Goal: Task Accomplishment & Management: Manage account settings

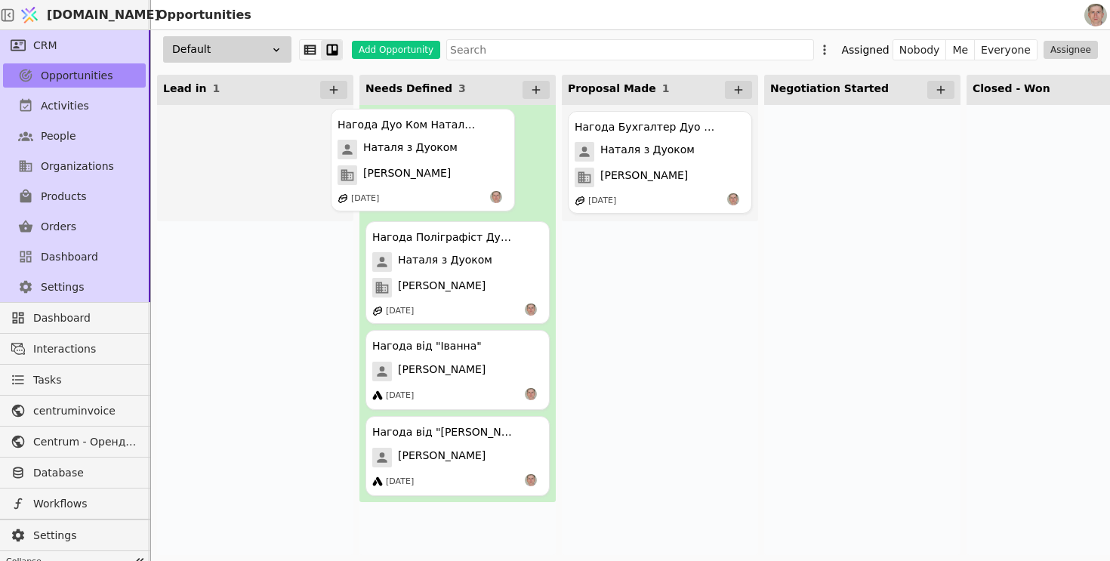
drag, startPoint x: 251, startPoint y: 166, endPoint x: 442, endPoint y: 162, distance: 191.1
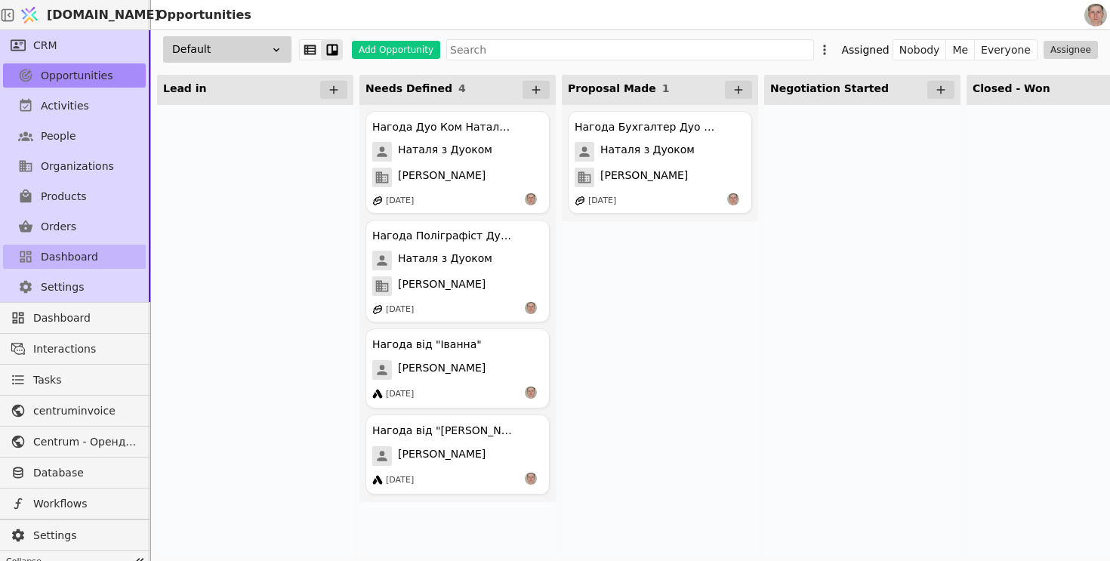
click at [72, 264] on span "Dashboard" at bounding box center [69, 257] width 57 height 16
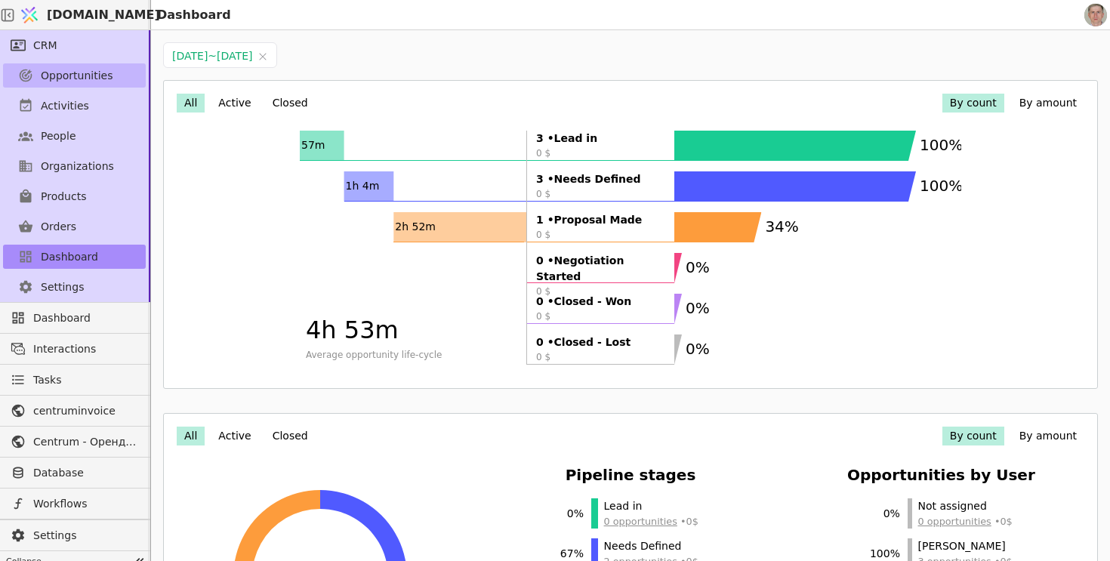
click at [88, 78] on span "Opportunities" at bounding box center [77, 76] width 72 height 16
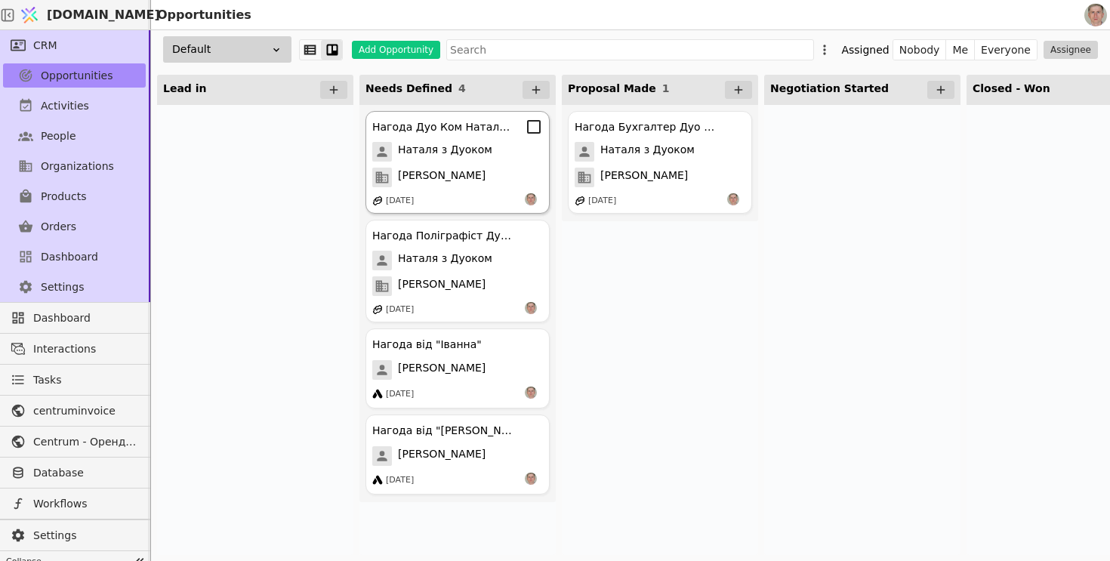
click at [461, 178] on div "[PERSON_NAME]" at bounding box center [457, 178] width 171 height 20
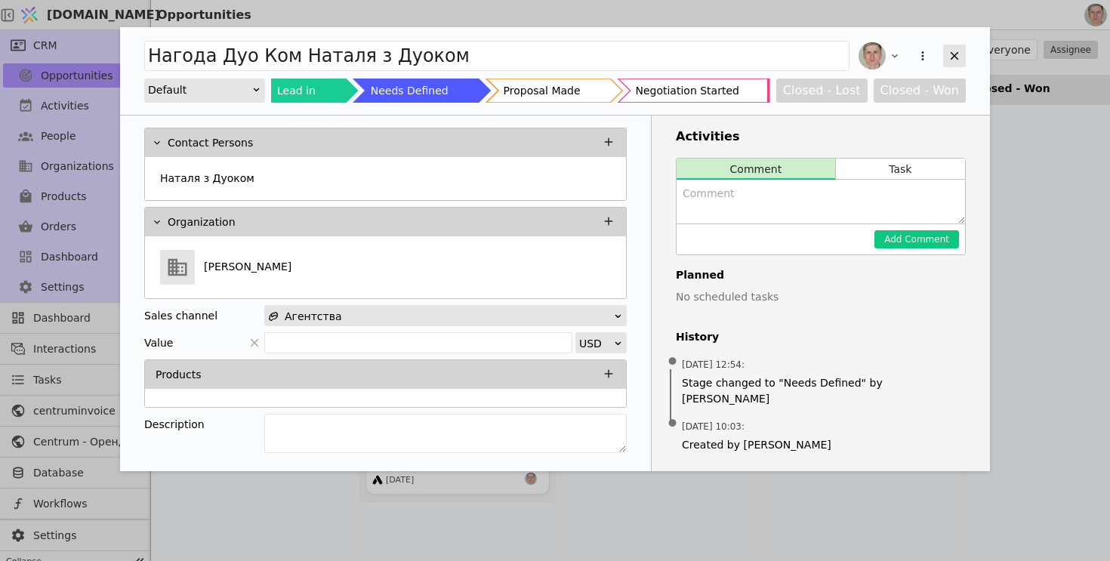
click at [952, 57] on icon "Add Opportunity" at bounding box center [955, 56] width 8 height 8
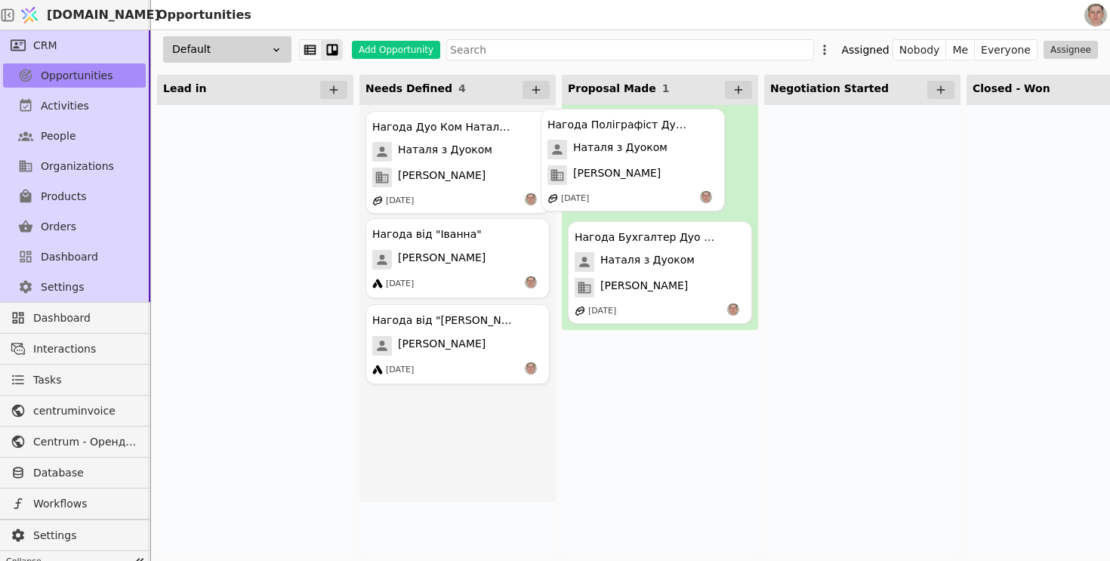
drag, startPoint x: 468, startPoint y: 289, endPoint x: 652, endPoint y: 171, distance: 219.1
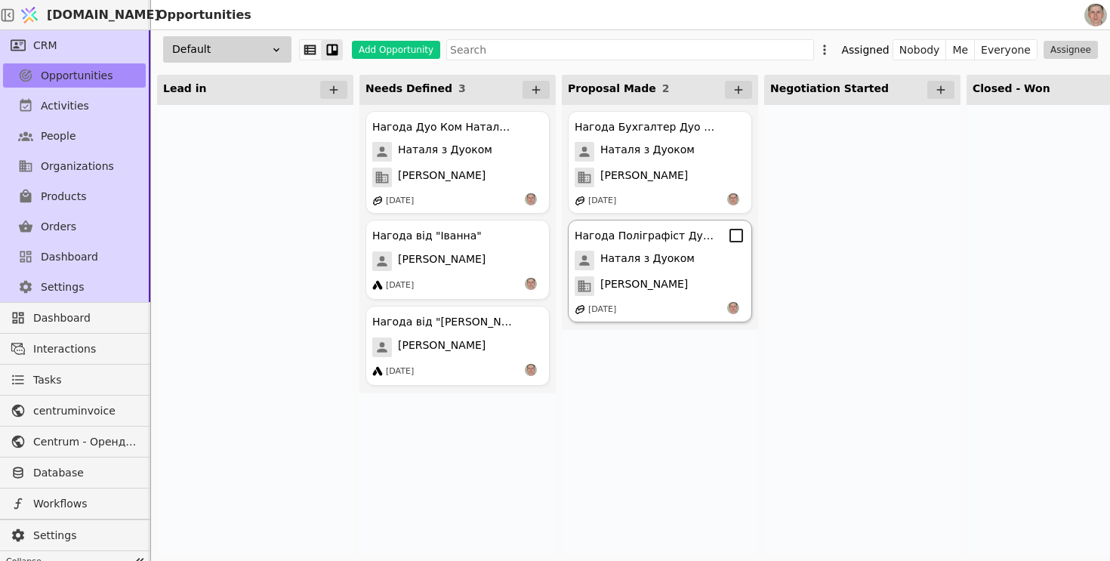
click at [690, 273] on div "Нагода Поліграфіст Дуо Ком Наталя з Дуоком Наталя з Дуоком Дуо Ком [DATE]" at bounding box center [660, 271] width 184 height 103
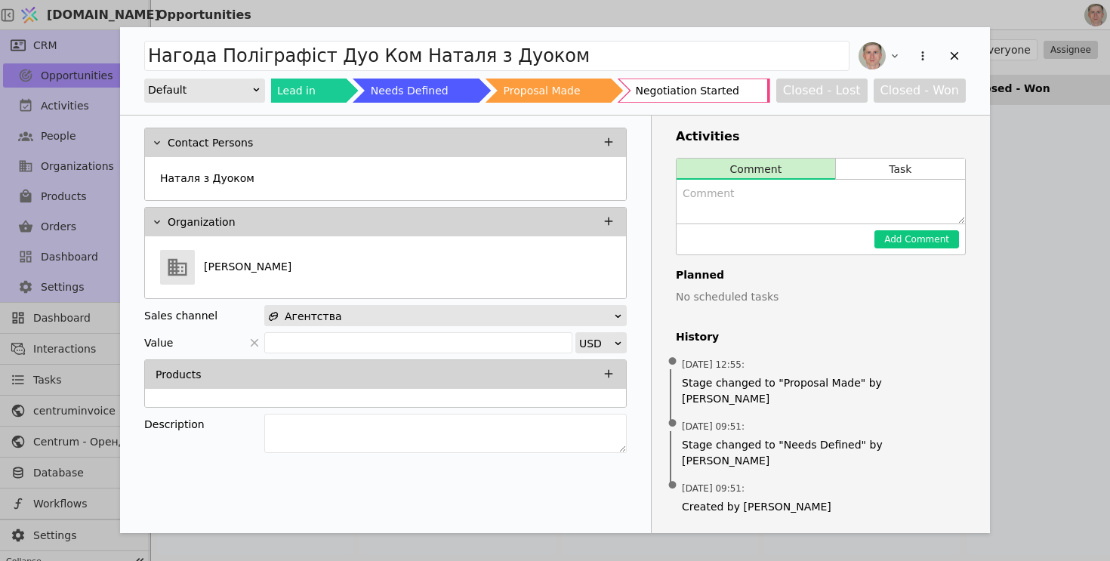
click at [1030, 297] on div "Нагода Поліграфіст Дуо Ком Наталя з Дуоком Default Lead in Needs Defined Propos…" at bounding box center [555, 280] width 1110 height 561
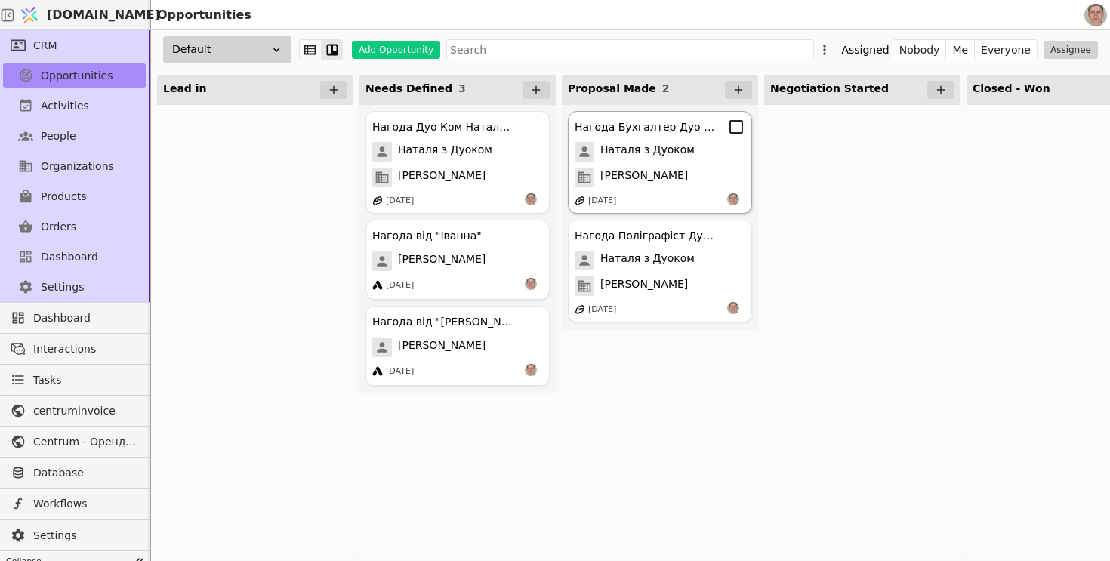
click at [654, 180] on div "[PERSON_NAME]" at bounding box center [660, 178] width 171 height 20
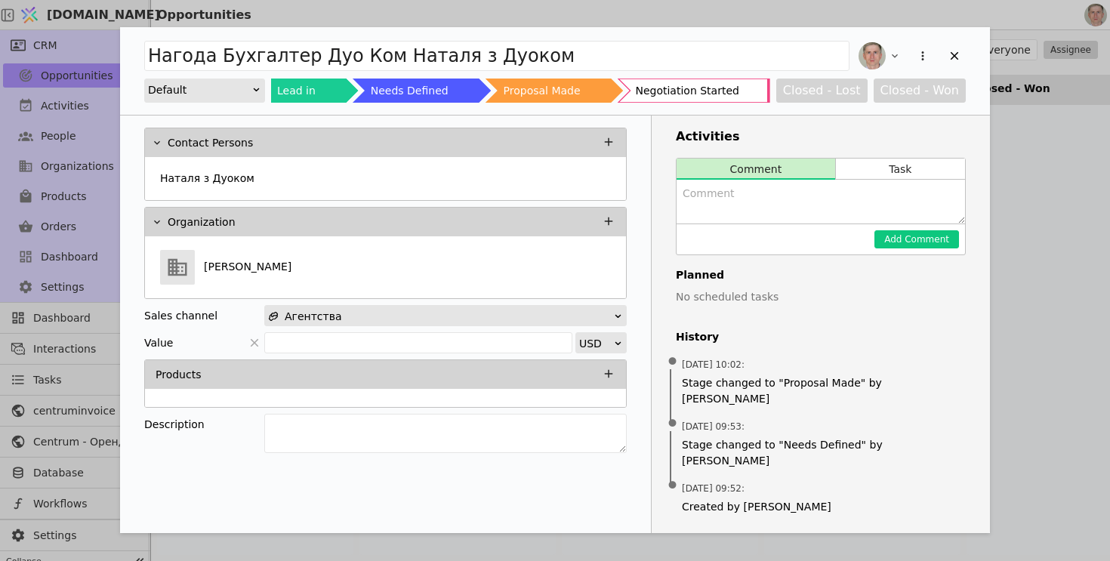
click at [997, 275] on div "Нагода Бухгалтер Дуо Ком Наталя з Дуоком Default Lead in Needs Defined Proposal…" at bounding box center [555, 280] width 1110 height 561
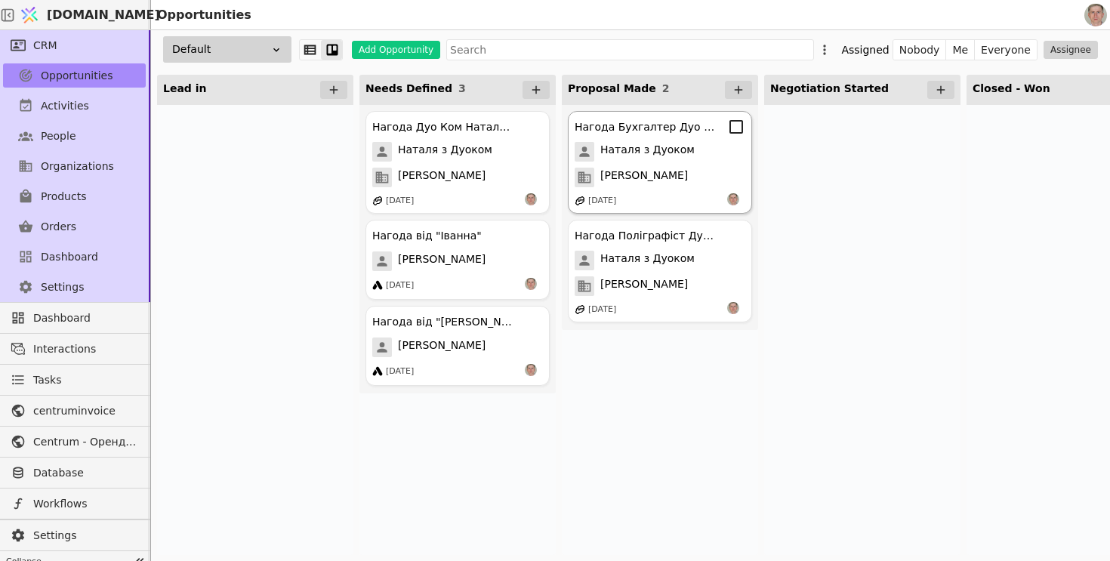
click at [681, 168] on div "[PERSON_NAME]" at bounding box center [660, 178] width 171 height 20
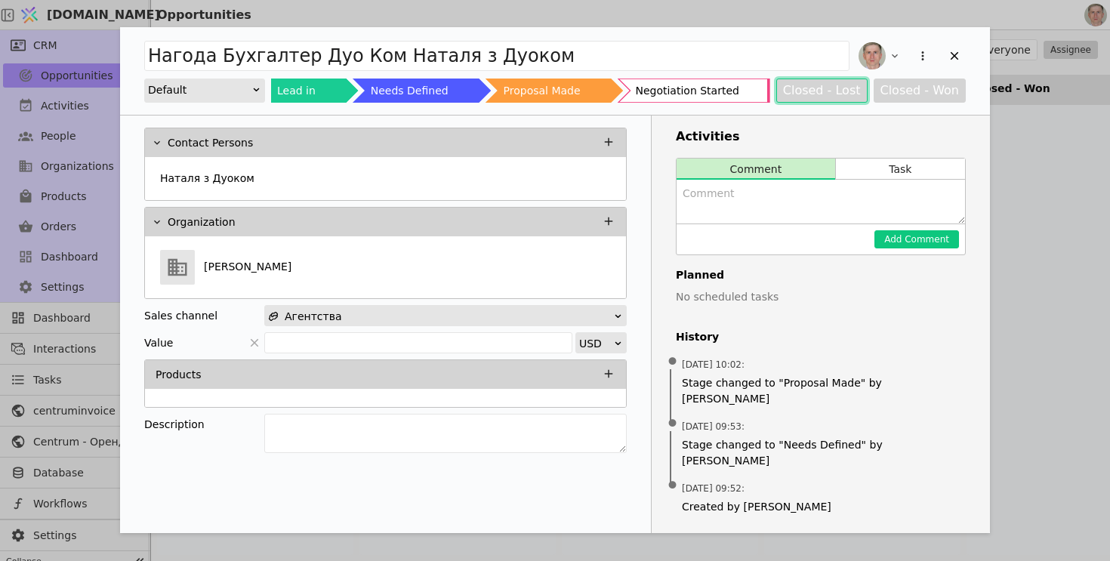
click at [830, 91] on button "Closed - Lost" at bounding box center [821, 91] width 91 height 24
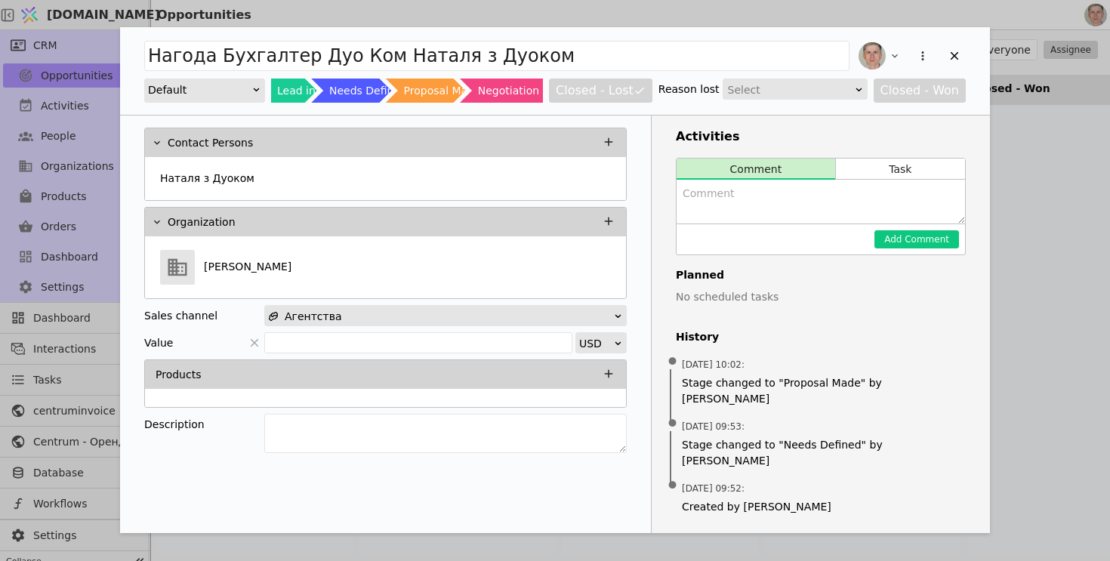
click at [780, 88] on div "Select" at bounding box center [790, 89] width 125 height 21
click at [778, 129] on div "Competition" at bounding box center [798, 133] width 143 height 23
click at [948, 54] on icon "Add Opportunity" at bounding box center [955, 56] width 14 height 14
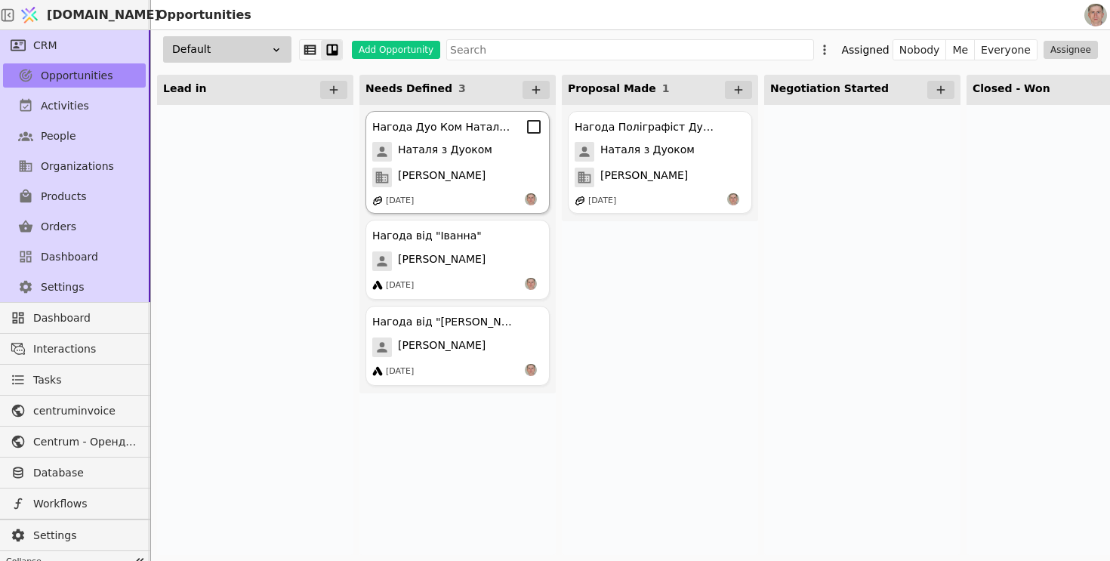
click at [493, 159] on div "Наталя з Дуоком" at bounding box center [457, 152] width 171 height 20
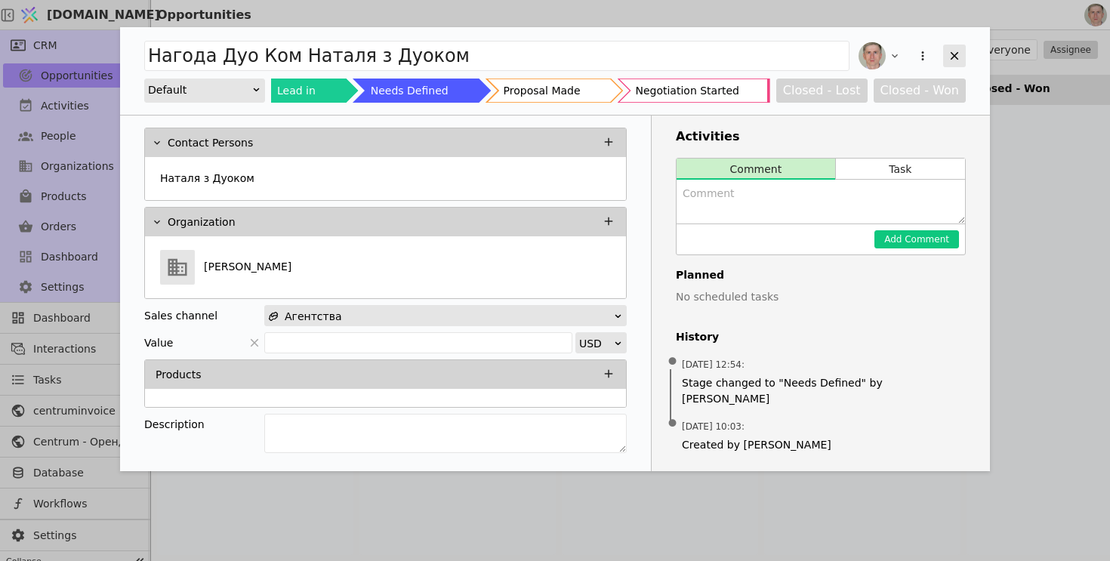
click at [953, 55] on icon "Add Opportunity" at bounding box center [955, 56] width 14 height 14
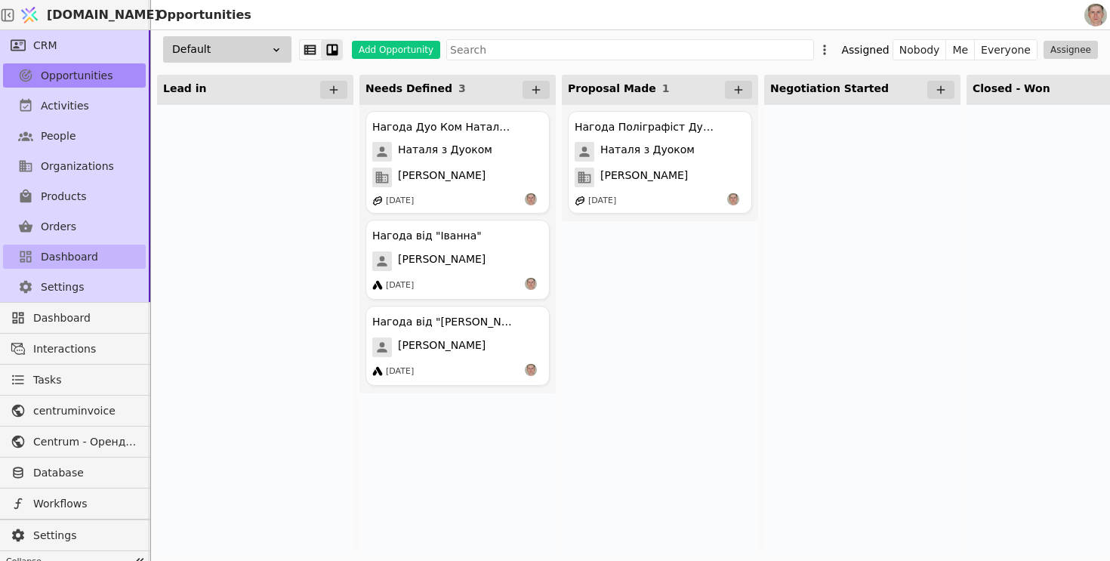
click at [73, 259] on span "Dashboard" at bounding box center [69, 257] width 57 height 16
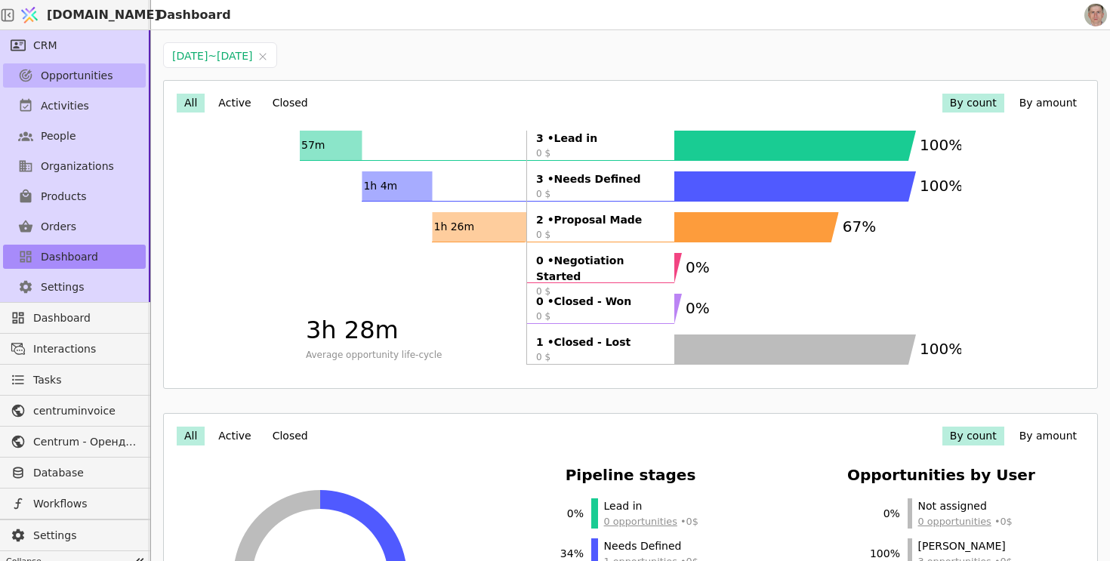
click at [98, 76] on span "Opportunities" at bounding box center [77, 76] width 72 height 16
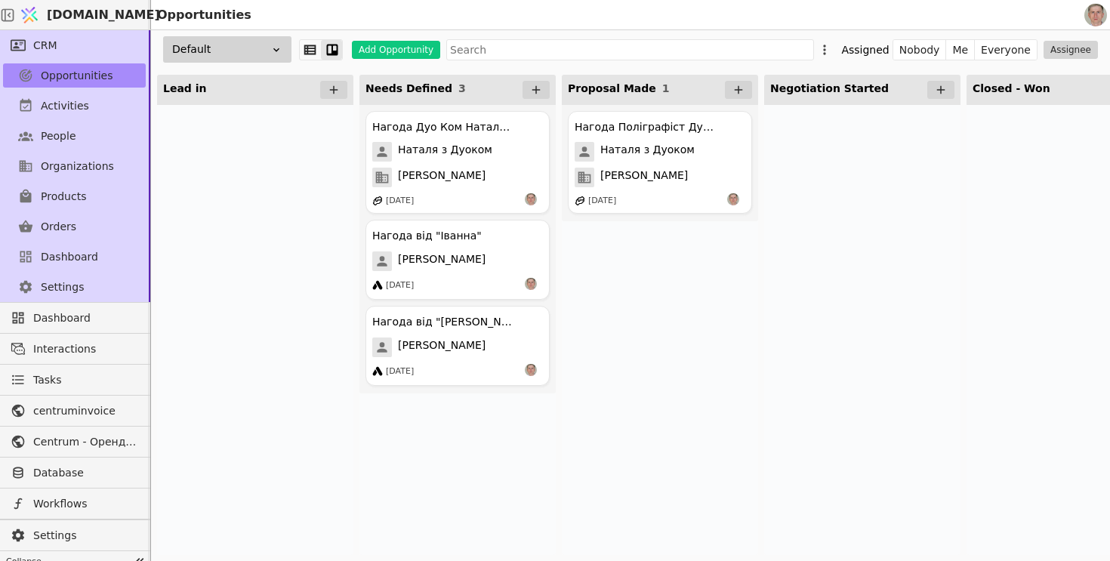
click at [694, 322] on div "Нагода Поліграфіст Дуо Ком Наталя з Дуоком Наталя з Дуоком Дуо Ком [DATE]" at bounding box center [660, 330] width 196 height 450
click at [74, 257] on span "Dashboard" at bounding box center [69, 257] width 57 height 16
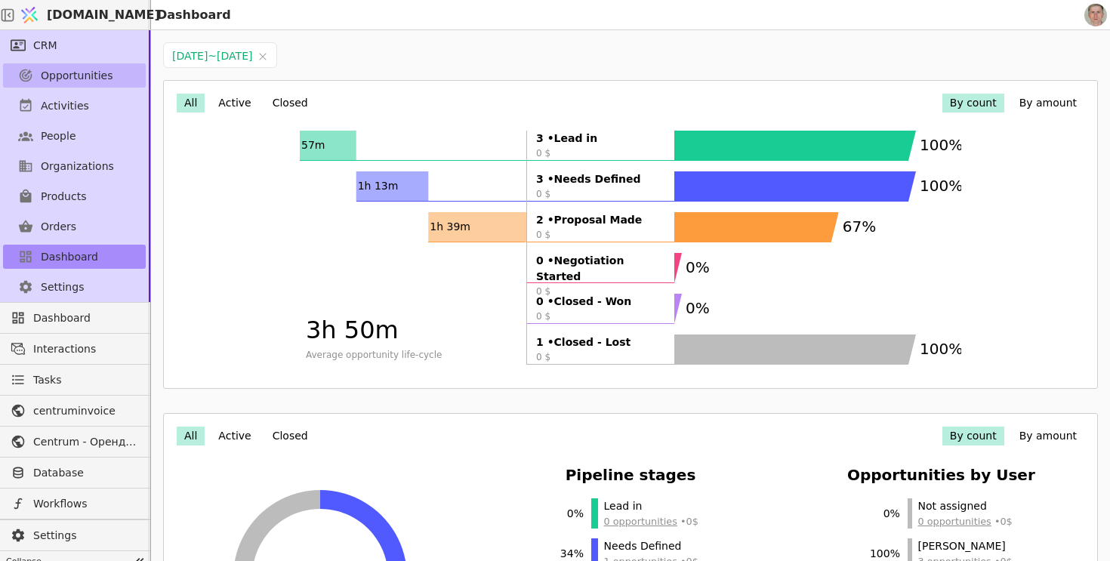
click at [109, 75] on link "Opportunities" at bounding box center [74, 75] width 143 height 24
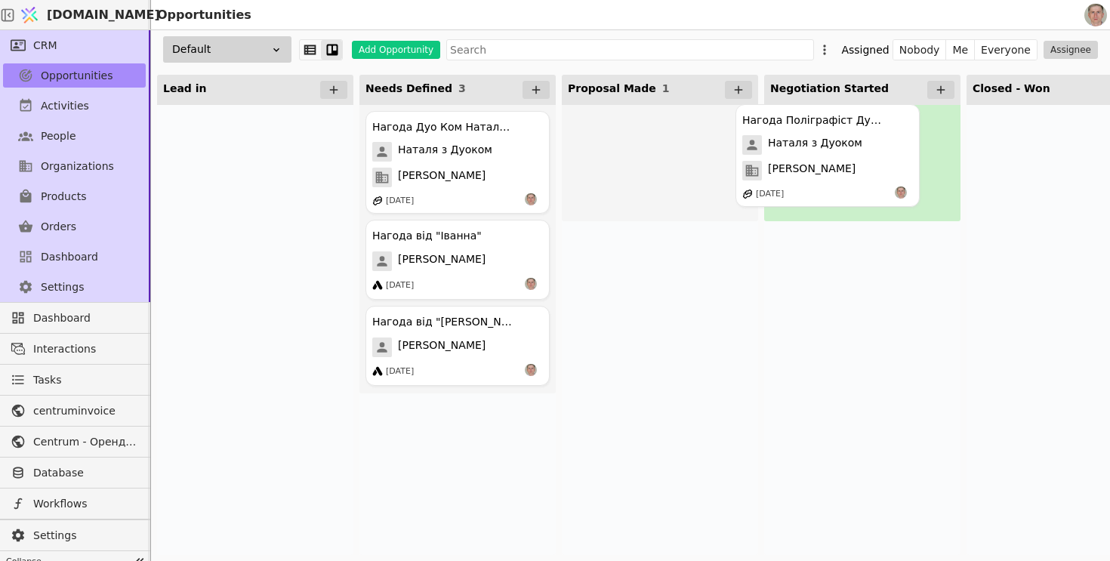
drag, startPoint x: 642, startPoint y: 153, endPoint x: 819, endPoint y: 143, distance: 177.7
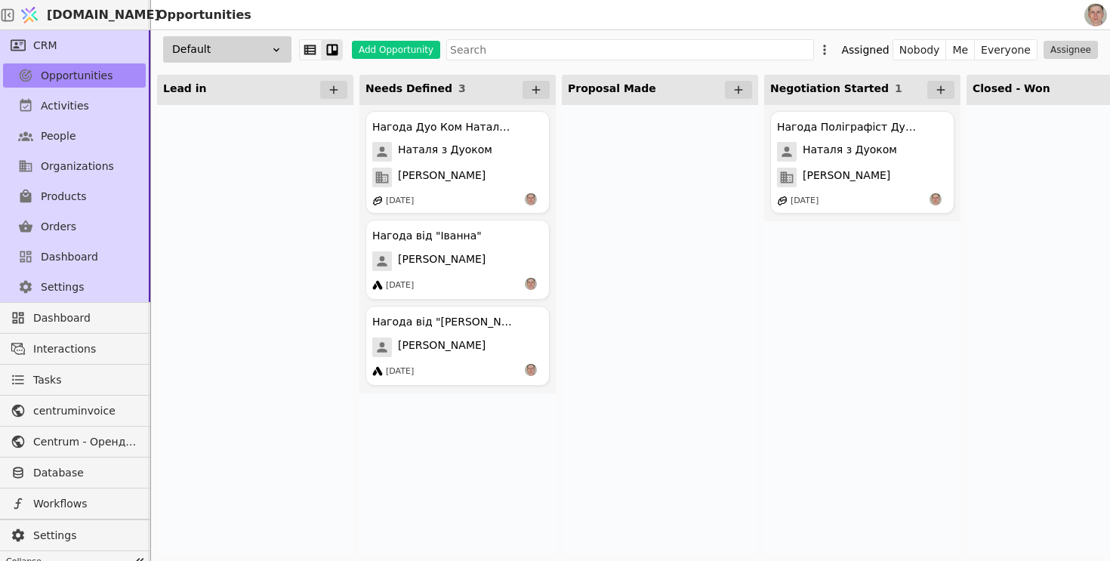
click at [624, 142] on div at bounding box center [660, 330] width 196 height 450
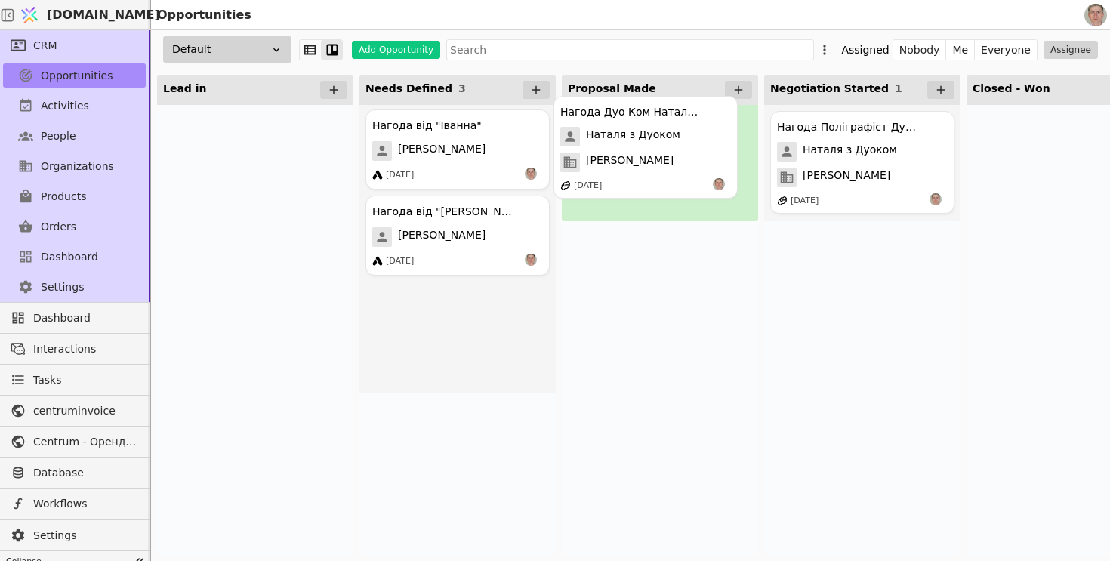
drag, startPoint x: 489, startPoint y: 165, endPoint x: 679, endPoint y: 149, distance: 190.1
